Goal: Information Seeking & Learning: Learn about a topic

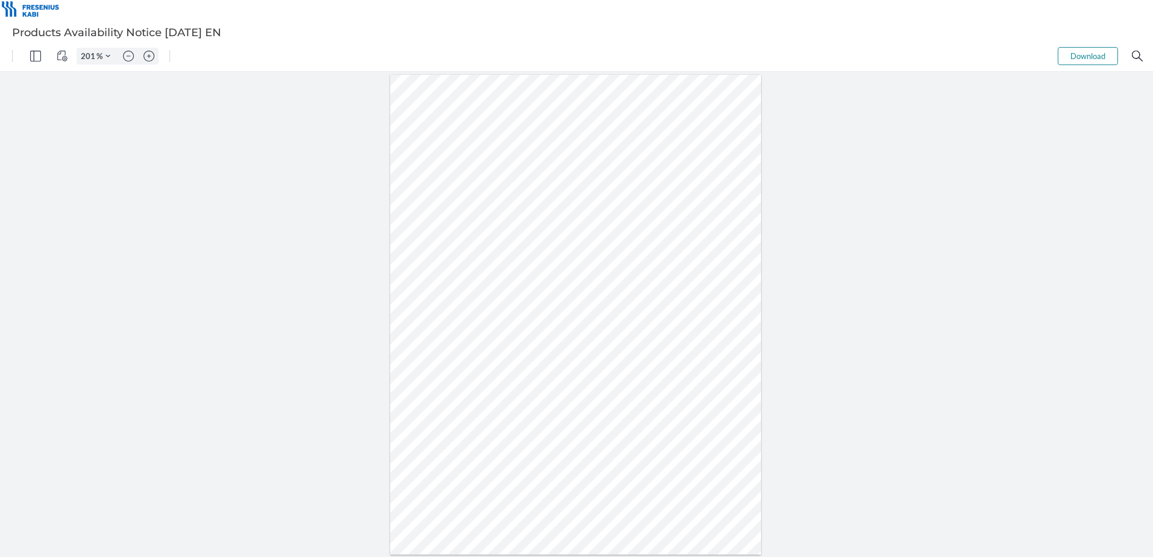
type input "251"
drag, startPoint x: 259, startPoint y: 320, endPoint x: 202, endPoint y: 320, distance: 57.3
click at [202, 320] on div at bounding box center [575, 314] width 925 height 1197
drag, startPoint x: 263, startPoint y: 369, endPoint x: 206, endPoint y: 370, distance: 57.3
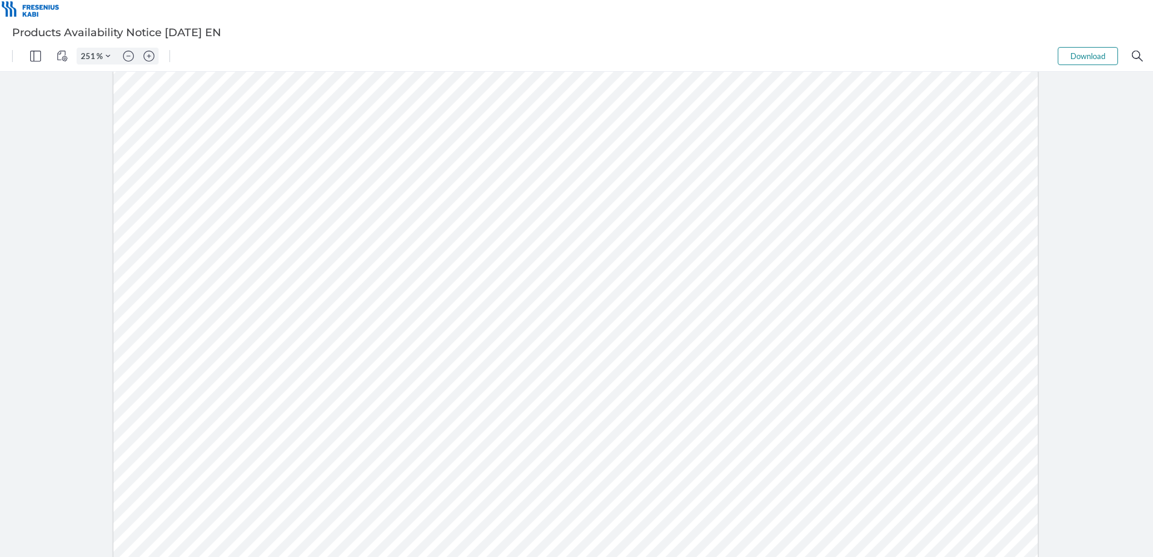
click at [206, 370] on div at bounding box center [575, 314] width 925 height 1197
click at [265, 366] on div at bounding box center [575, 314] width 925 height 1197
drag, startPoint x: 259, startPoint y: 368, endPoint x: 192, endPoint y: 358, distance: 68.3
click at [192, 358] on div at bounding box center [575, 314] width 925 height 1197
drag, startPoint x: 269, startPoint y: 390, endPoint x: 276, endPoint y: 382, distance: 10.7
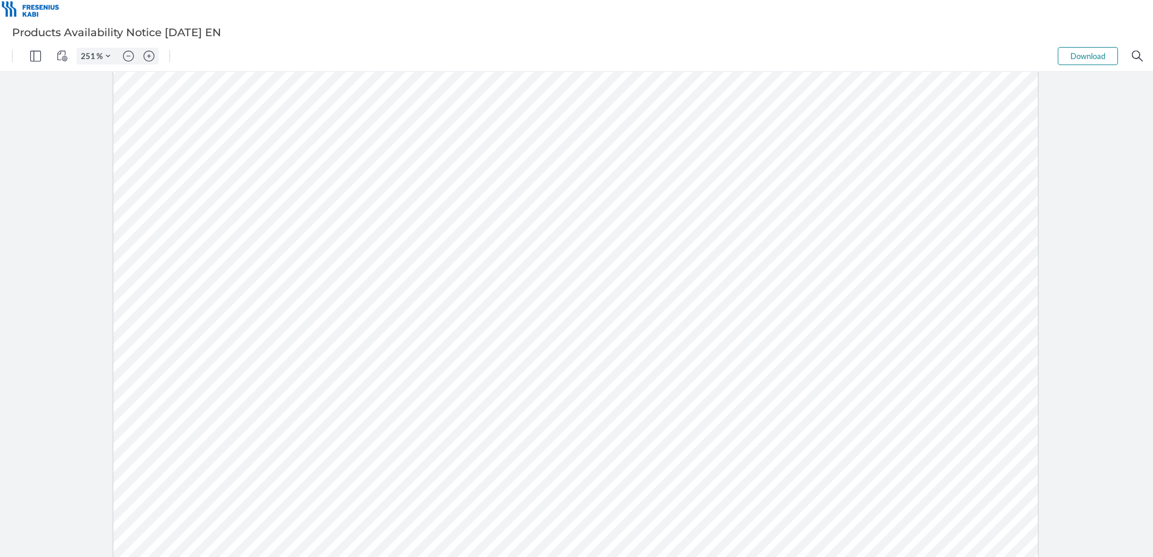
click at [270, 389] on div at bounding box center [575, 314] width 925 height 1197
drag, startPoint x: 265, startPoint y: 367, endPoint x: 211, endPoint y: 370, distance: 55.0
click at [211, 370] on div at bounding box center [575, 314] width 925 height 1197
drag, startPoint x: 261, startPoint y: 413, endPoint x: 198, endPoint y: 410, distance: 62.2
click at [198, 410] on div at bounding box center [575, 314] width 925 height 1197
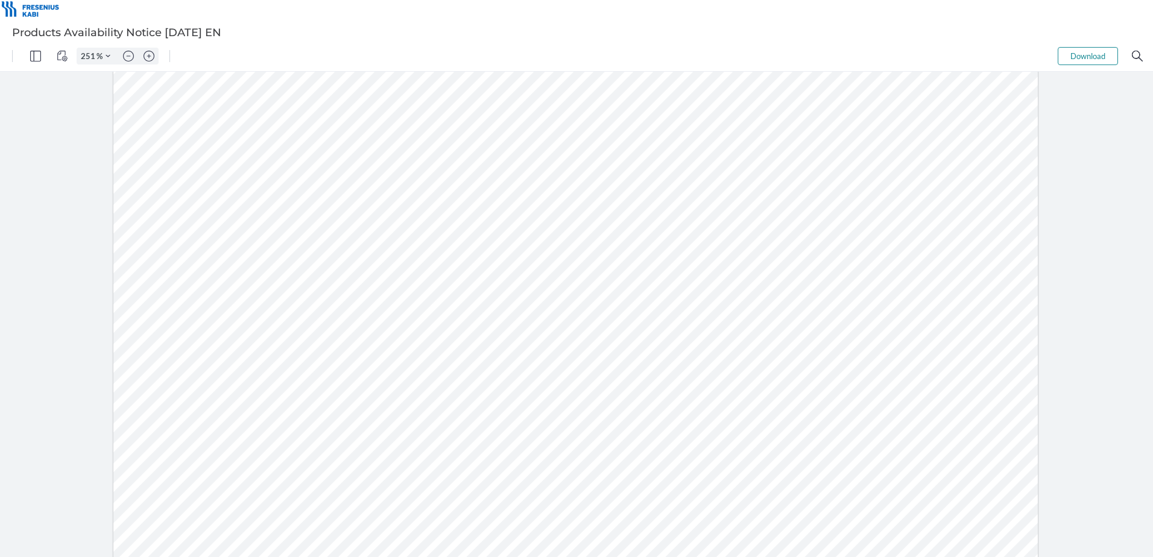
drag, startPoint x: 1006, startPoint y: 355, endPoint x: 1074, endPoint y: 72, distance: 290.4
click at [1006, 353] on div at bounding box center [575, 314] width 925 height 1197
type input "251"
